Goal: Task Accomplishment & Management: Complete application form

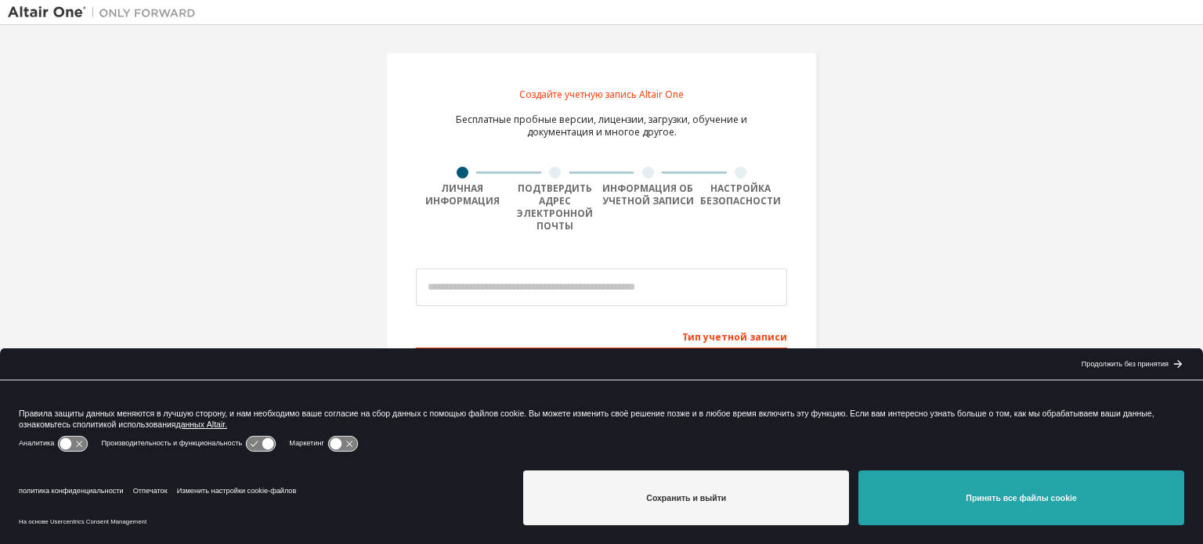
click at [1029, 474] on button "Принять все файлы cookie" at bounding box center [1021, 498] width 326 height 55
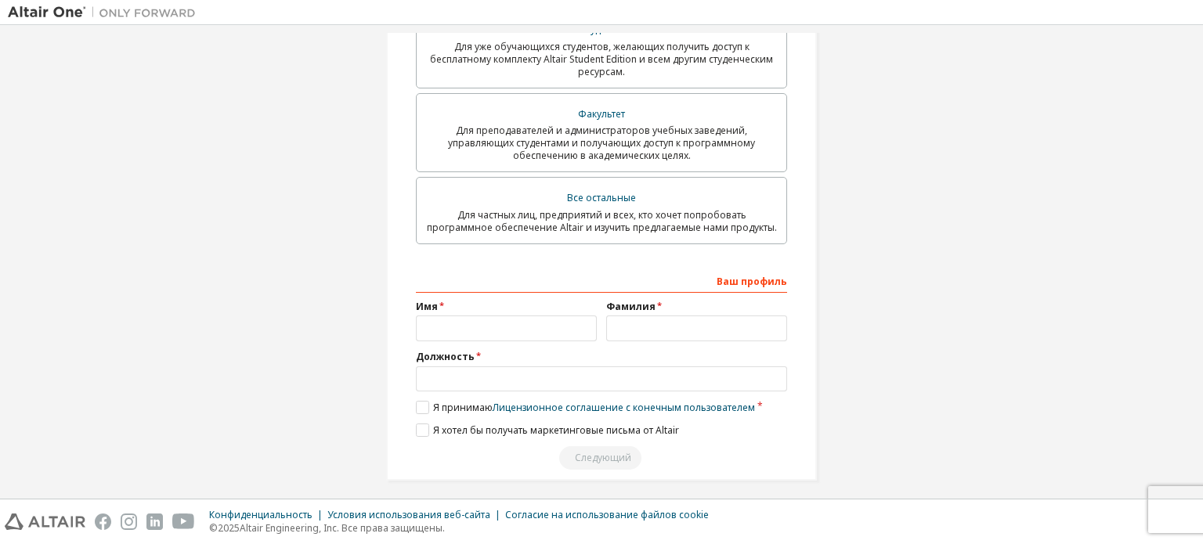
scroll to position [454, 0]
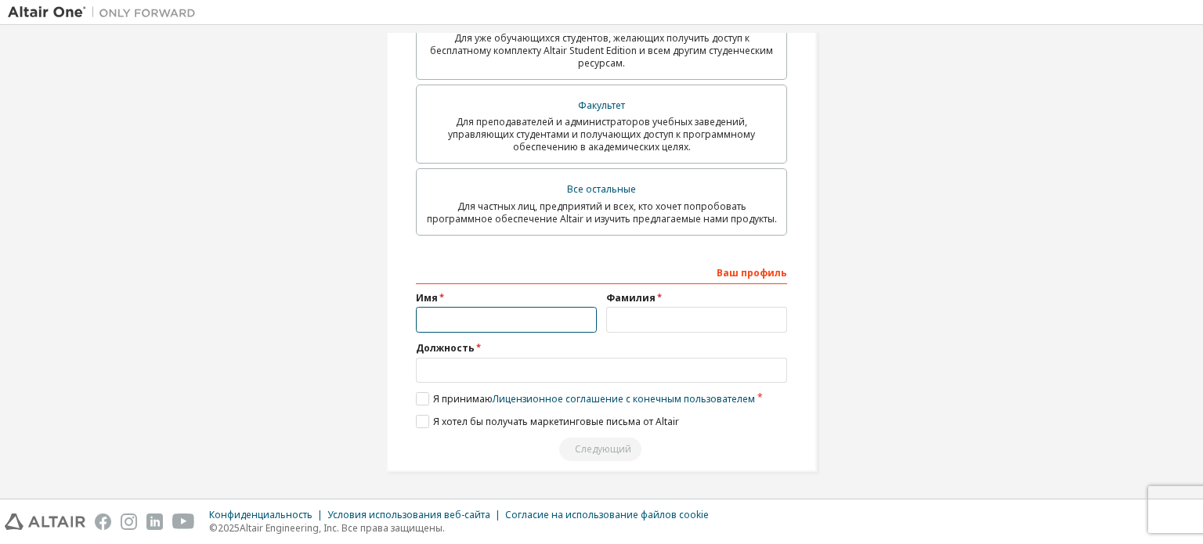
click at [471, 318] on input "text" at bounding box center [506, 320] width 181 height 26
type input "*****"
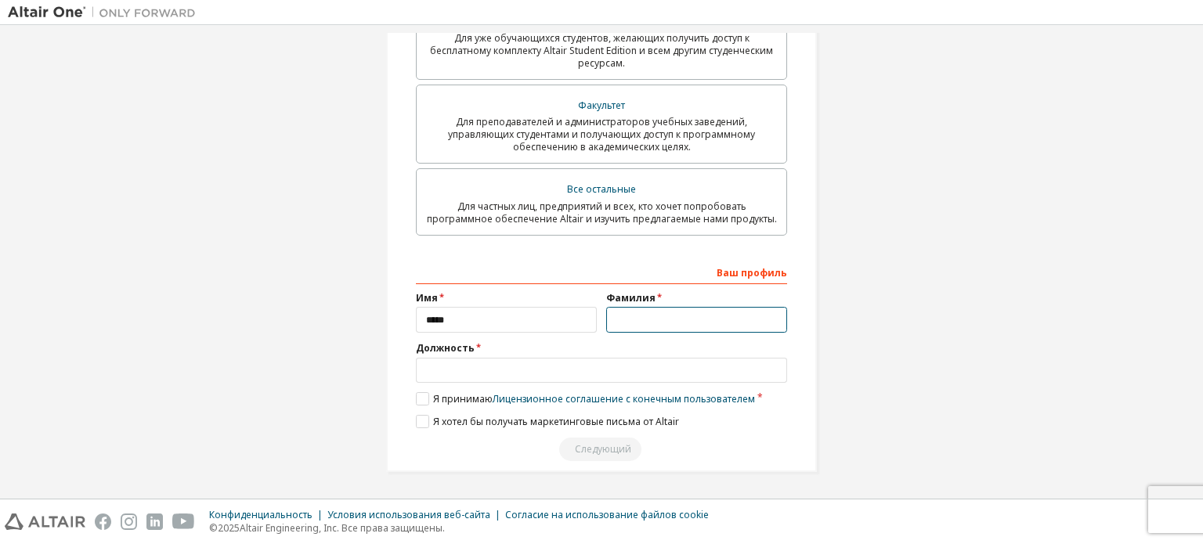
type input "******"
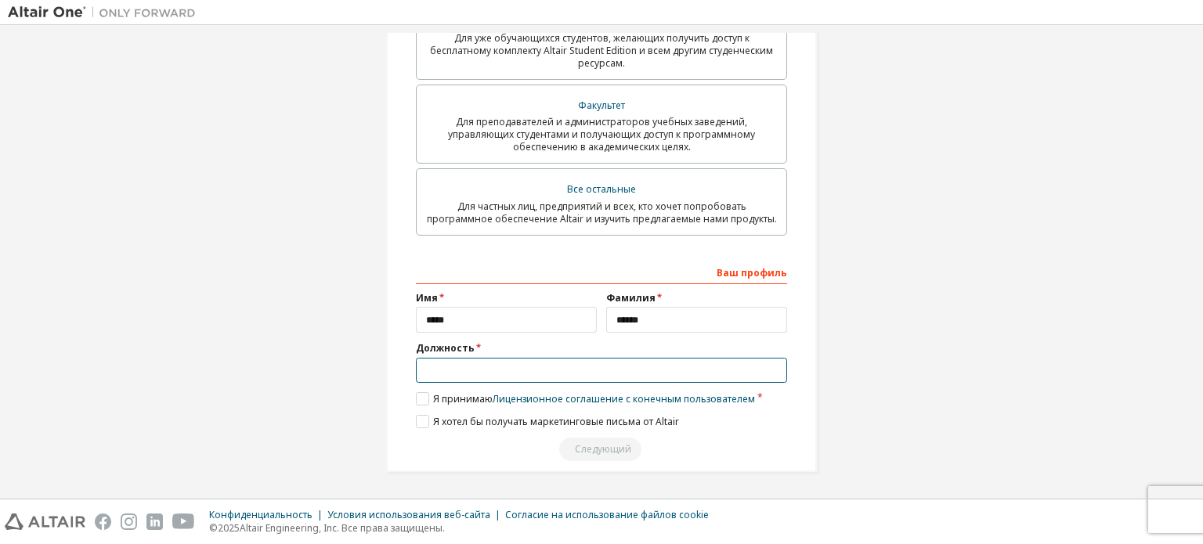
click at [493, 374] on input "text" at bounding box center [601, 371] width 371 height 26
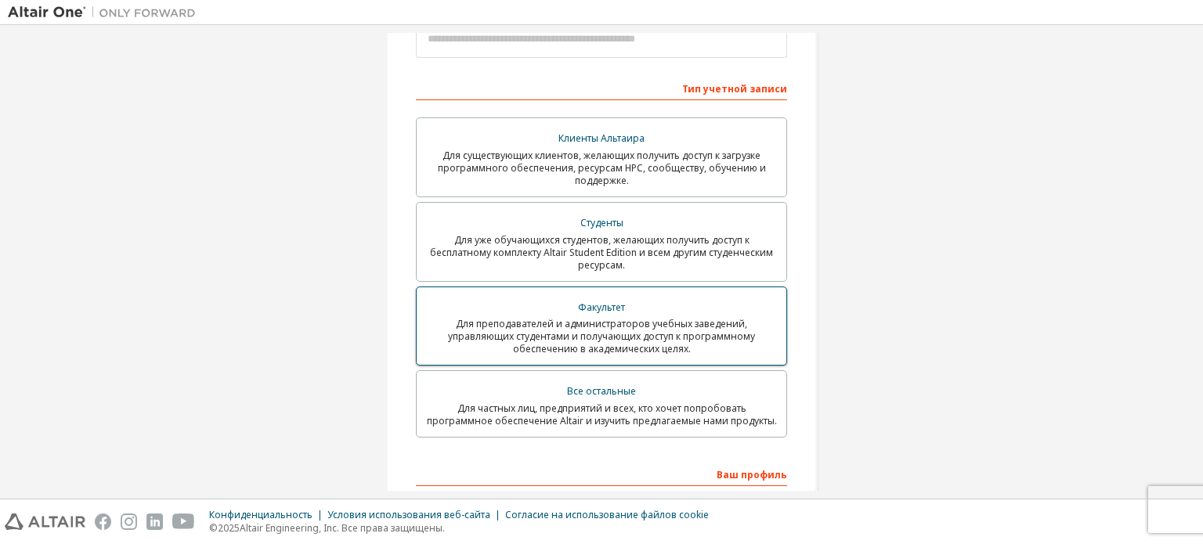
scroll to position [219, 0]
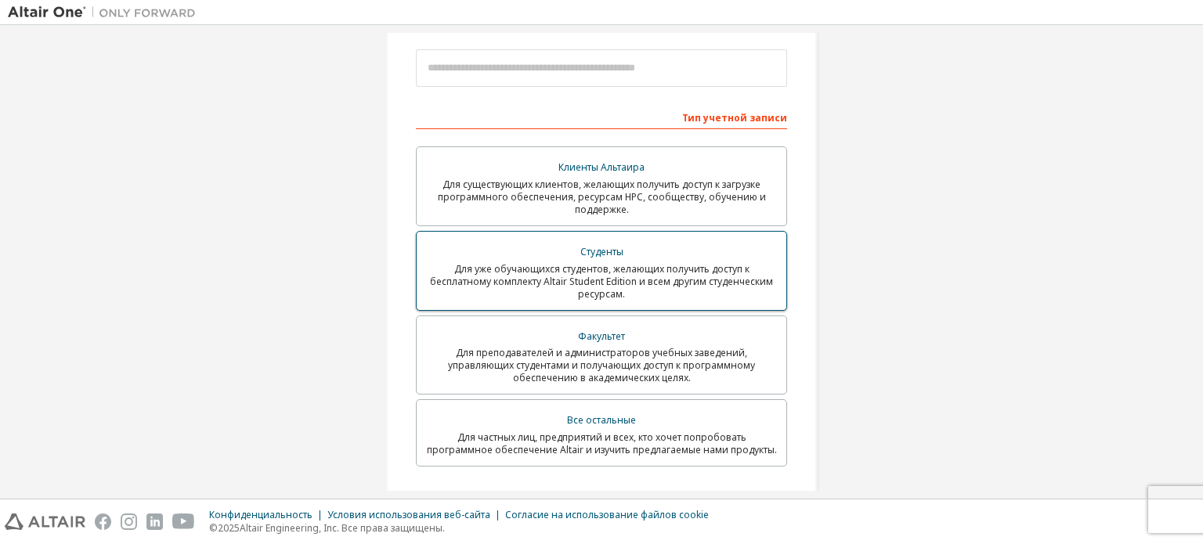
type input "*******"
click at [573, 285] on font "Для уже обучающихся студентов, желающих получить доступ к бесплатному комплекту…" at bounding box center [601, 281] width 343 height 38
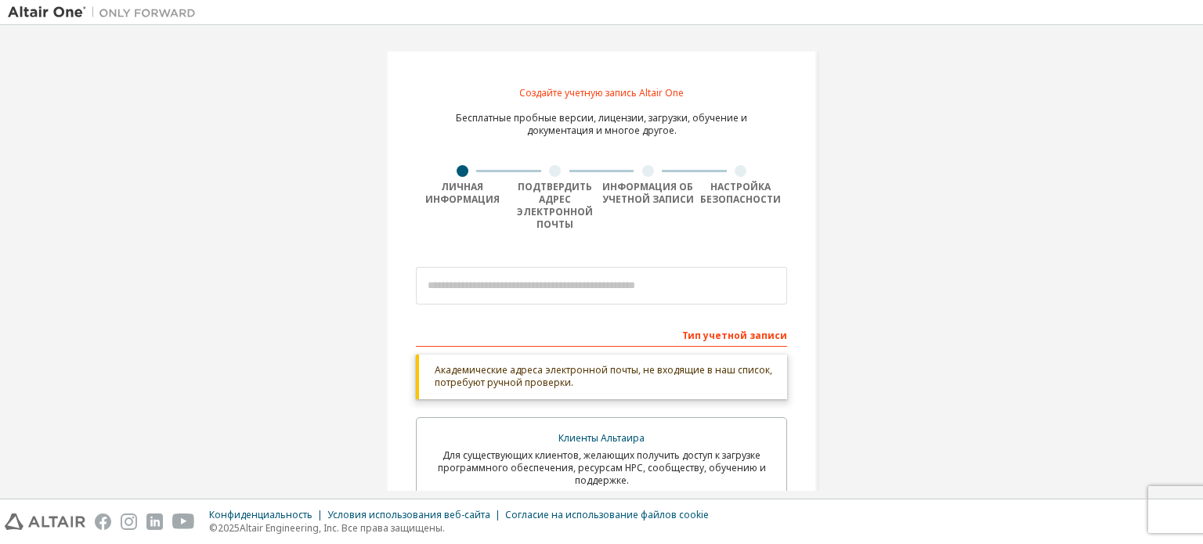
scroll to position [0, 0]
click at [538, 294] on input "email" at bounding box center [601, 288] width 371 height 38
type input "**********"
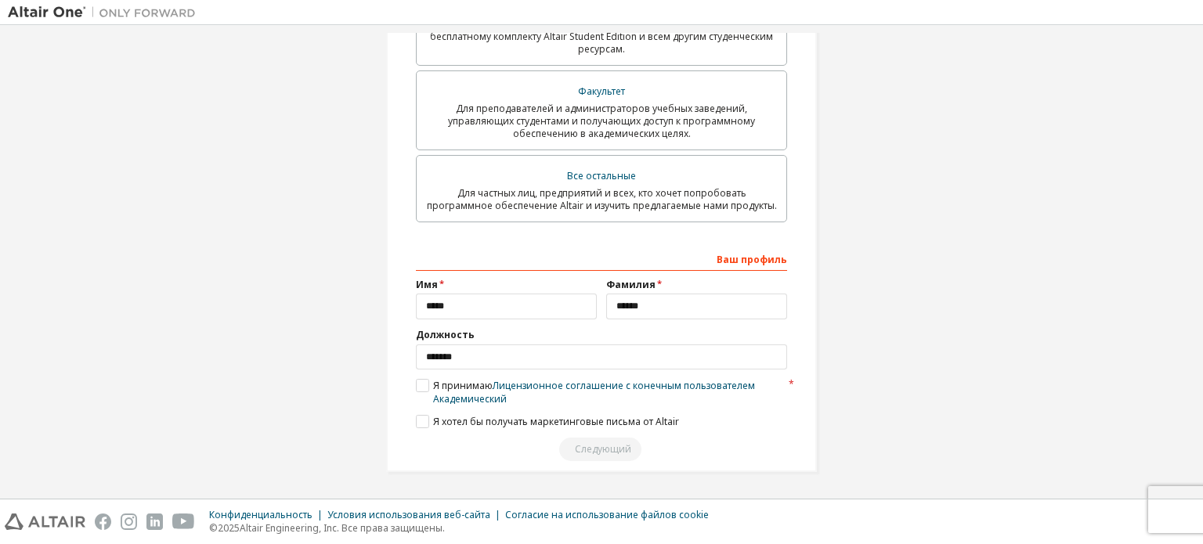
scroll to position [522, 0]
click at [454, 393] on font "Академический" at bounding box center [470, 398] width 74 height 13
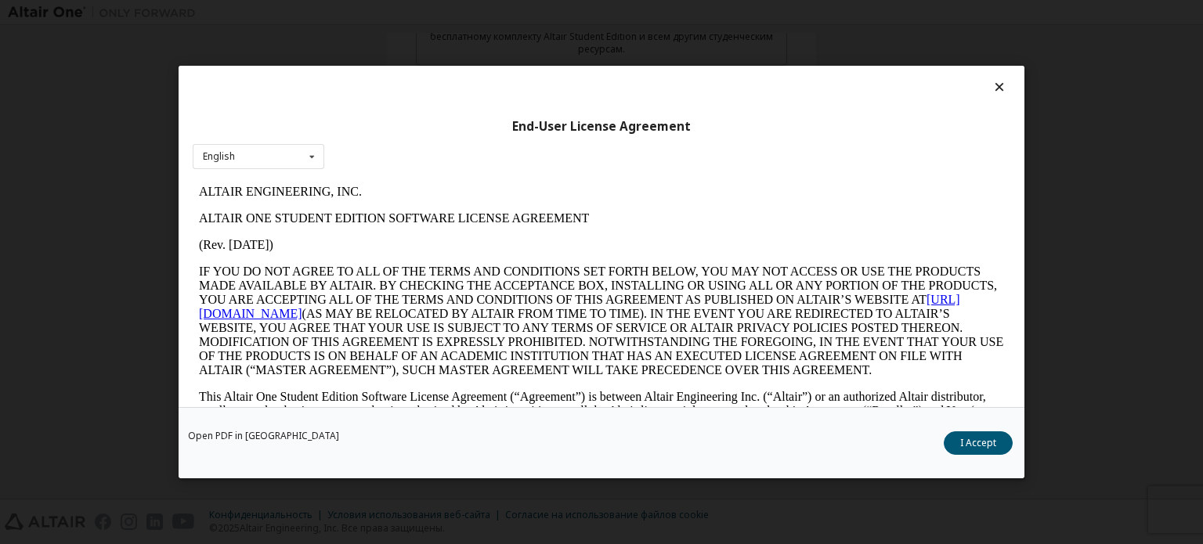
scroll to position [0, 0]
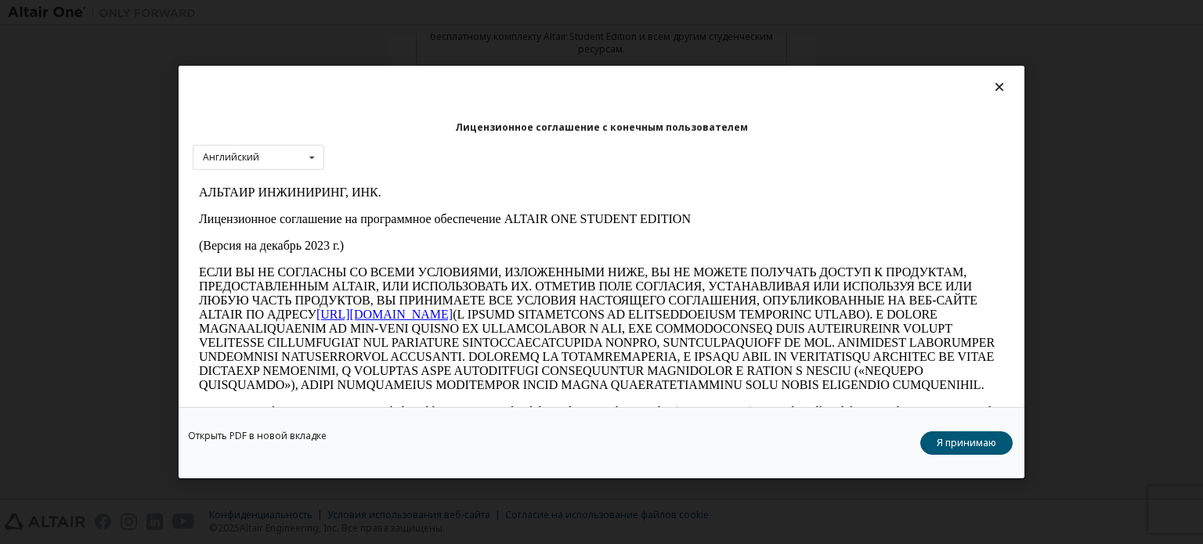
click at [957, 409] on div "Открыть PDF в новой вкладке Я принимаю" at bounding box center [601, 442] width 846 height 71
click at [961, 440] on font "Я принимаю" at bounding box center [965, 442] width 59 height 13
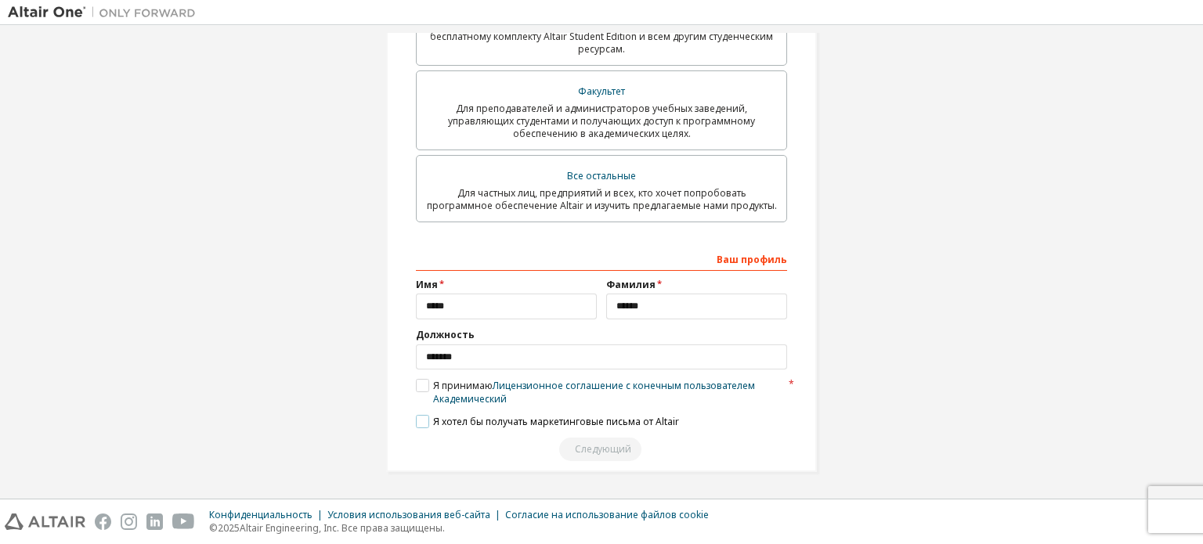
click at [416, 418] on label "Я хотел бы получать маркетинговые письма от Altair" at bounding box center [547, 421] width 263 height 13
click at [433, 391] on font "Я принимаю" at bounding box center [462, 385] width 59 height 13
click at [424, 388] on label "Я принимаю Лицензионное соглашение с конечным пользователем Академический" at bounding box center [601, 392] width 371 height 27
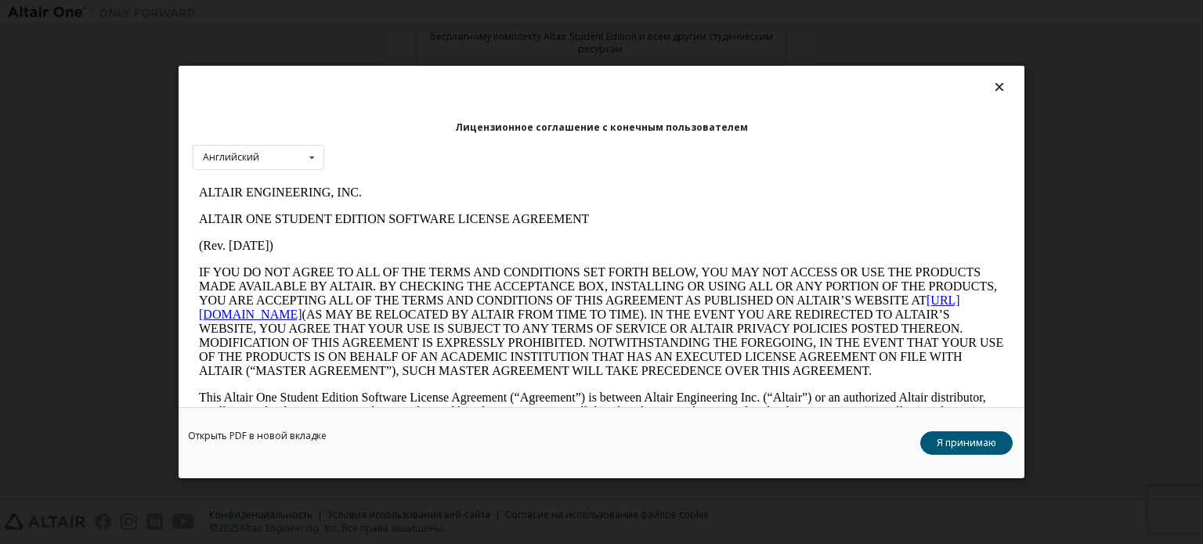
scroll to position [0, 0]
click at [955, 438] on font "Я принимаю" at bounding box center [965, 442] width 59 height 13
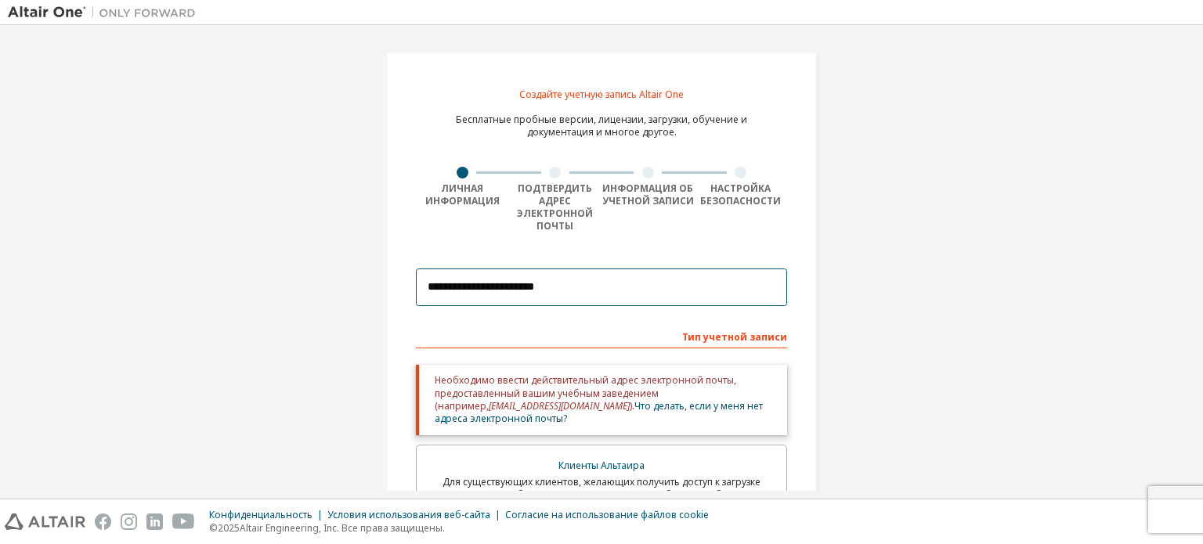
drag, startPoint x: 593, startPoint y: 287, endPoint x: 185, endPoint y: 243, distance: 411.1
click at [185, 243] on div "**********" at bounding box center [601, 533] width 1187 height 1001
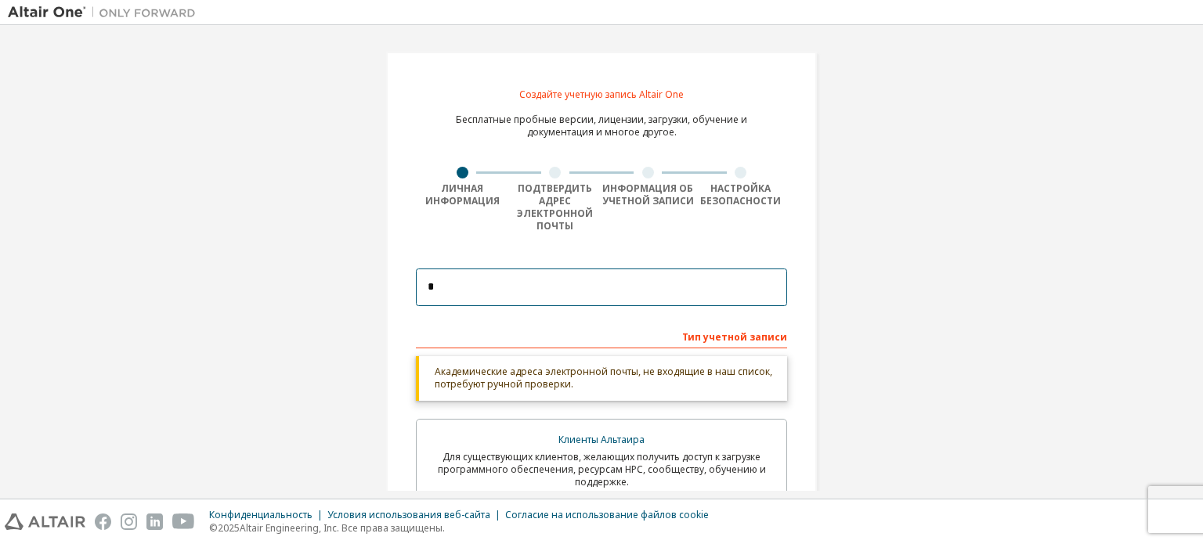
type input "*"
click at [237, 199] on div "Создайте учетную запись Altair One Бесплатные пробные версии, лицензии, загрузк…" at bounding box center [601, 520] width 1187 height 975
